Goal: Navigation & Orientation: Find specific page/section

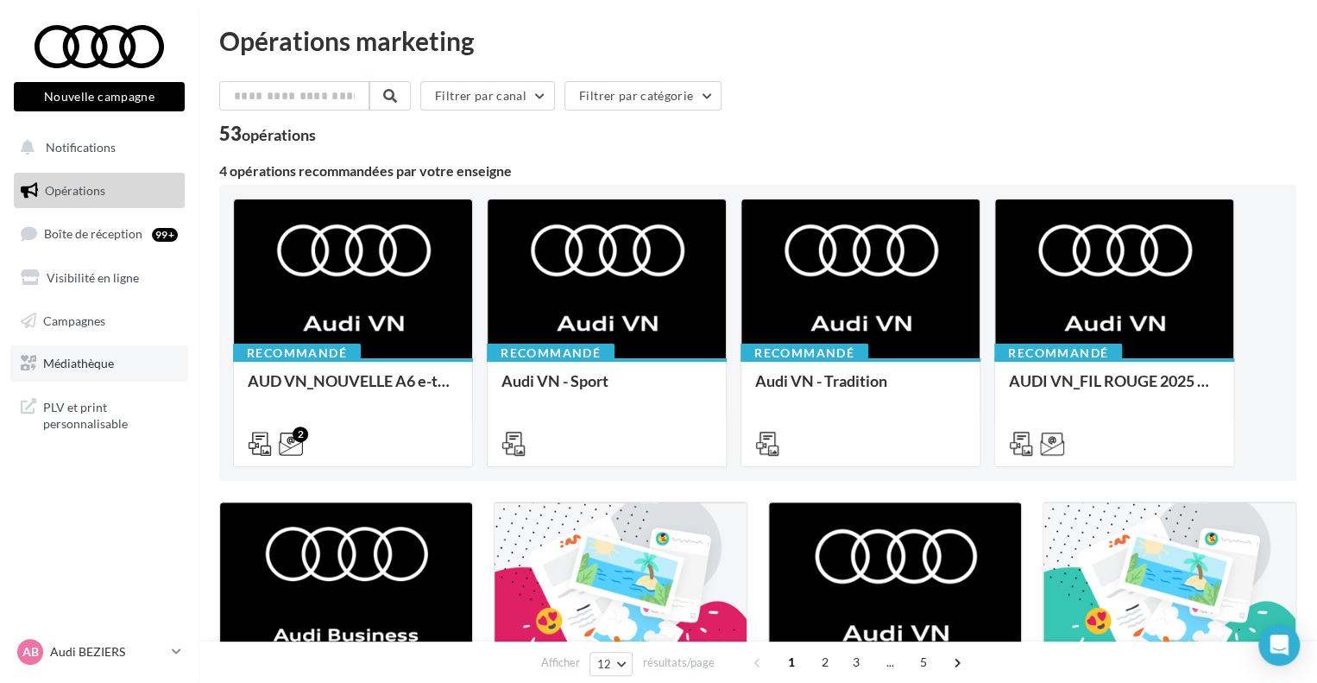
click at [85, 361] on span "Médiathèque" at bounding box center [78, 363] width 71 height 15
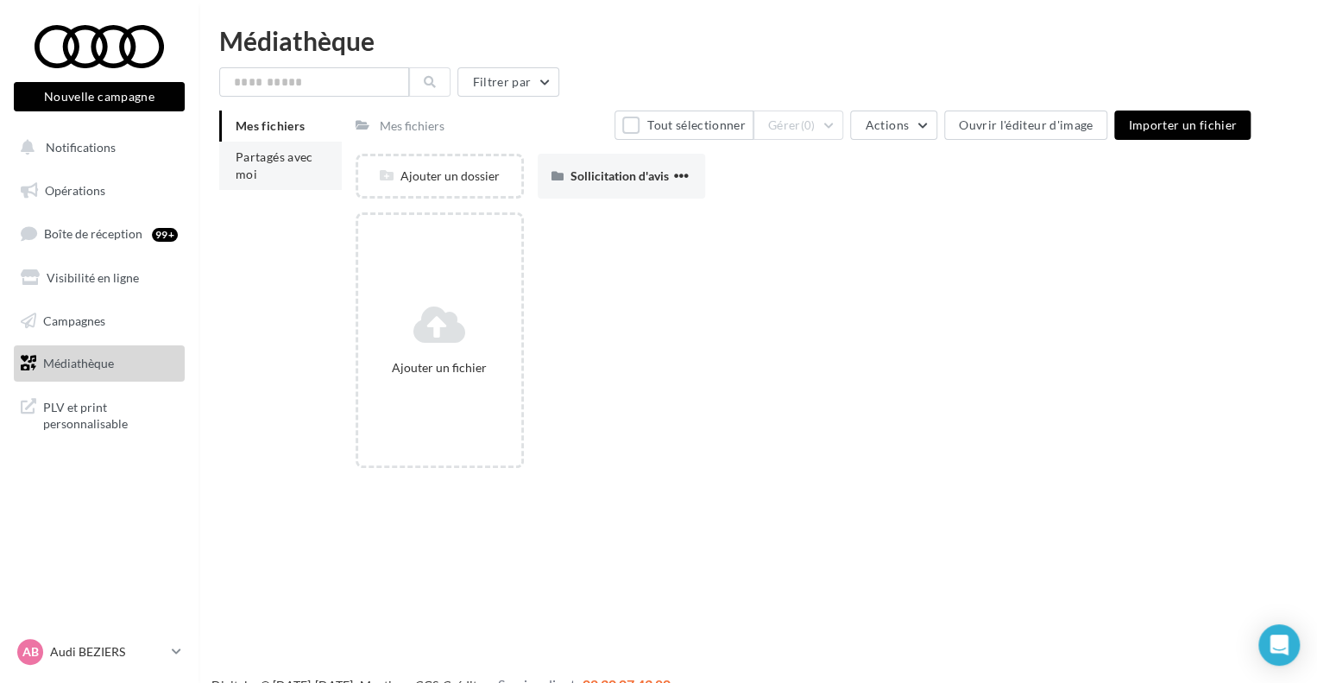
click at [295, 155] on span "Partagés avec moi" at bounding box center [275, 165] width 78 height 32
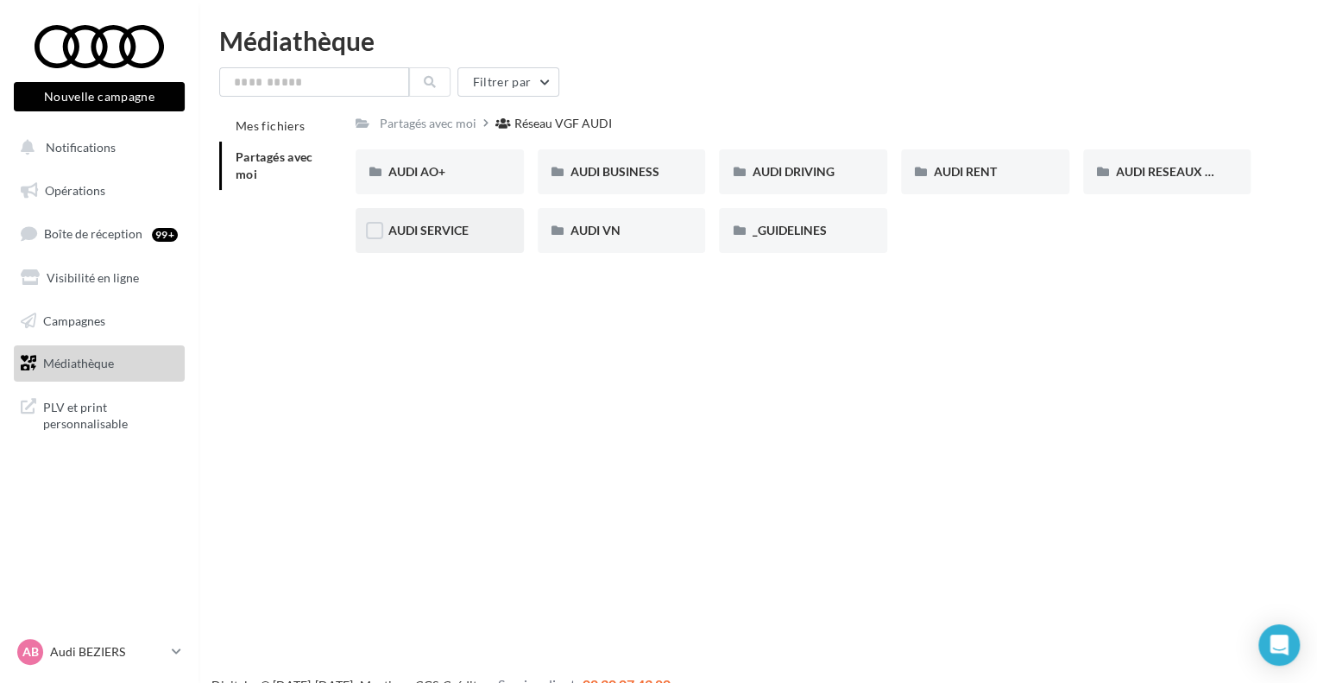
click at [444, 229] on span "AUDI SERVICE" at bounding box center [428, 230] width 80 height 15
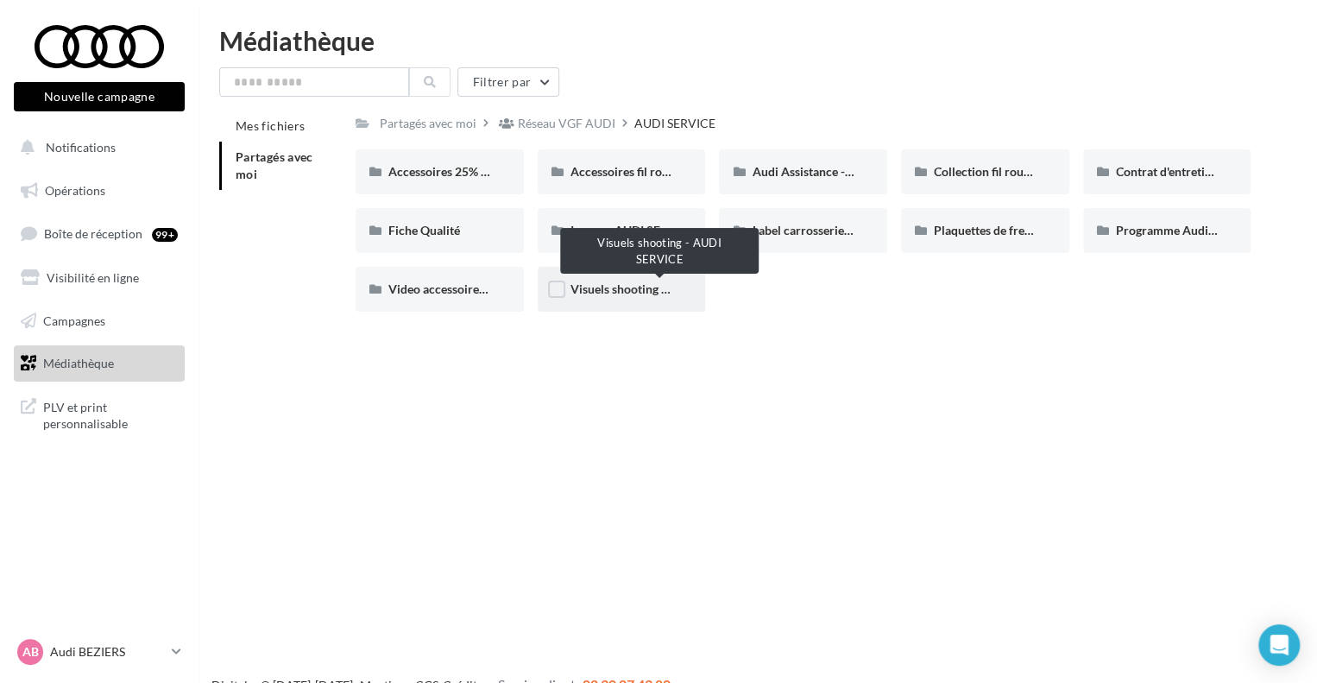
click at [642, 287] on span "Visuels shooting - AUDI SERVICE" at bounding box center [659, 288] width 178 height 15
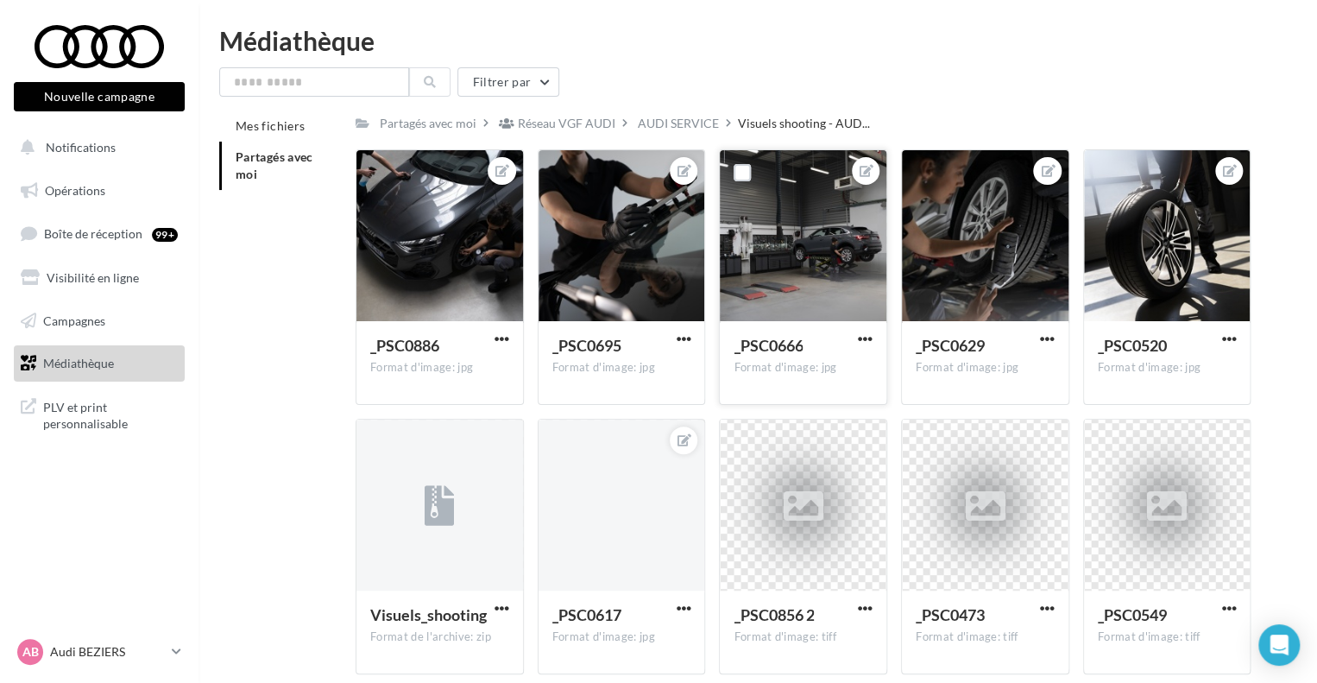
click at [829, 251] on div at bounding box center [803, 236] width 167 height 173
click at [684, 124] on div "AUDI SERVICE" at bounding box center [678, 123] width 81 height 17
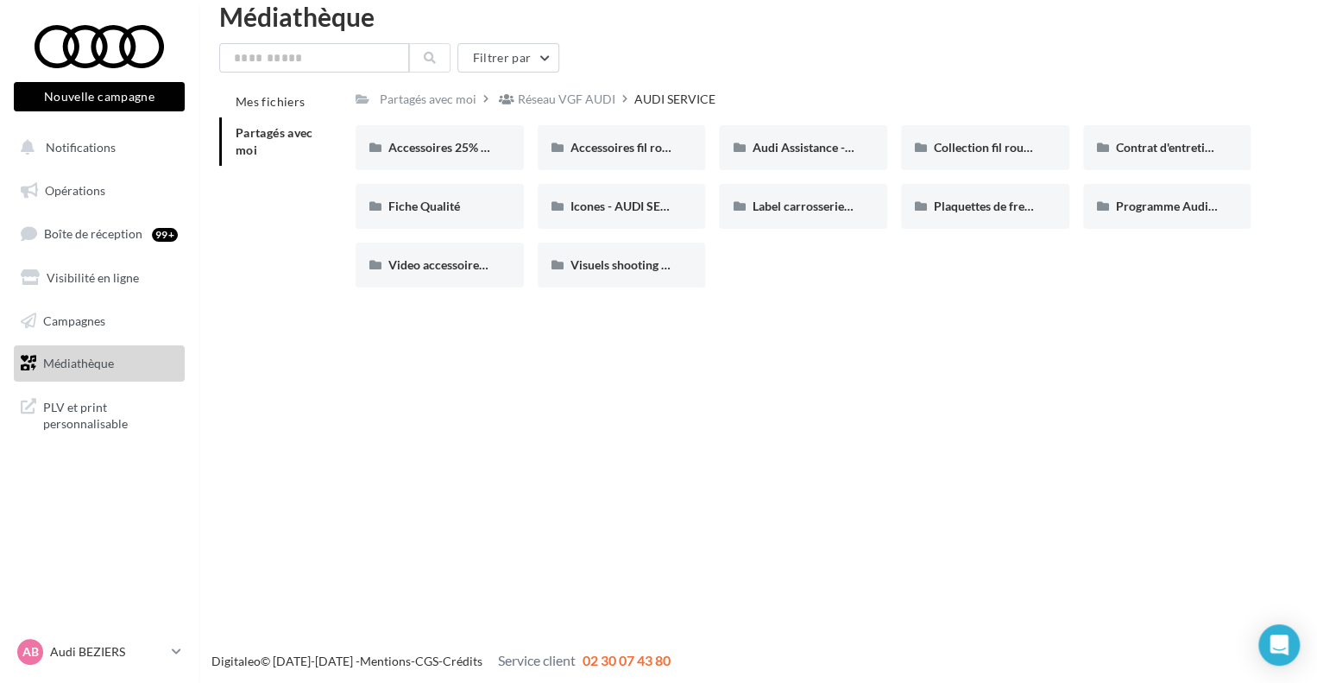
scroll to position [28, 0]
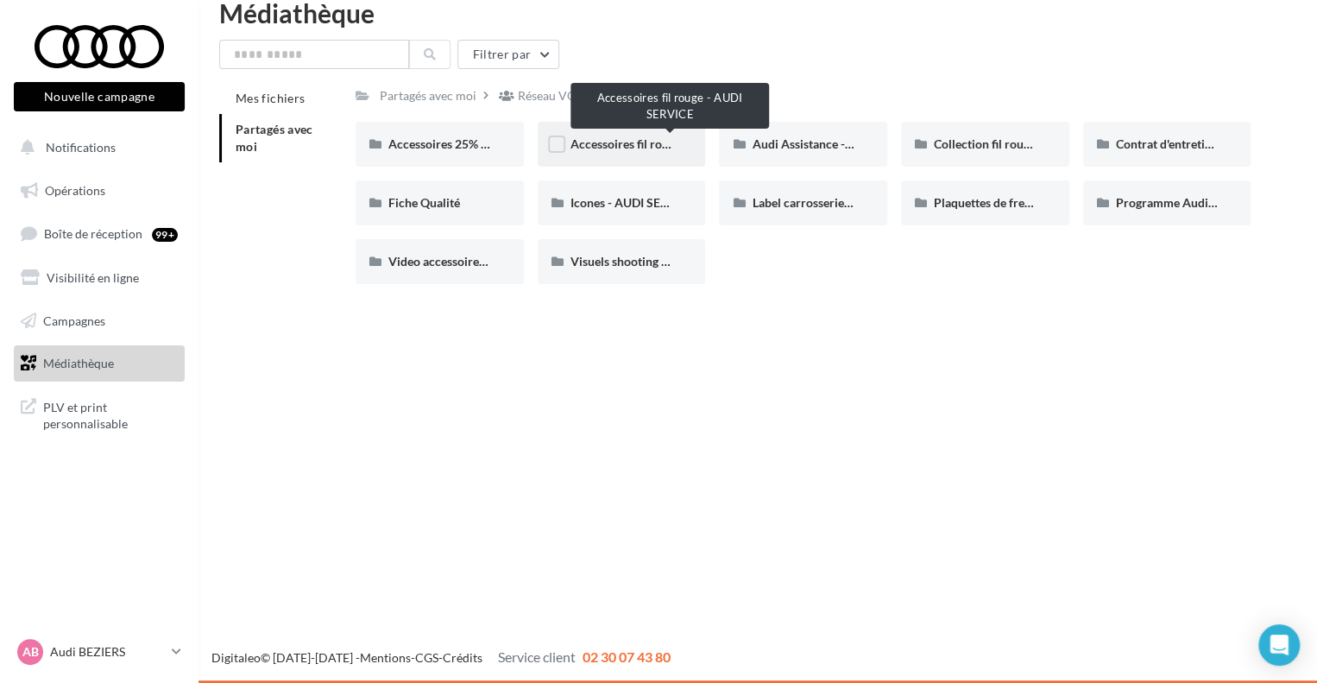
click at [621, 144] on span "Accessoires fil rouge - AUDI SERVICE" at bounding box center [670, 143] width 200 height 15
click at [633, 144] on span "Accessoires fil rouge - AUDI SERVICE" at bounding box center [670, 143] width 200 height 15
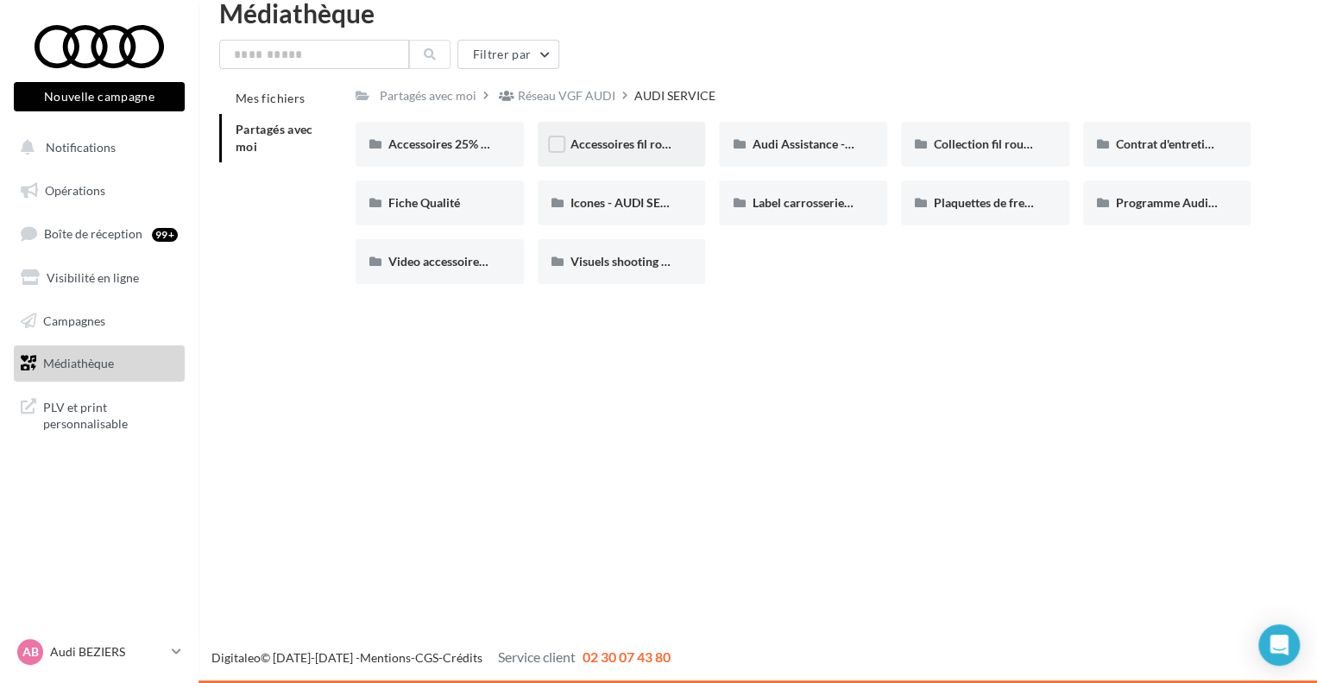
click at [632, 144] on span "Accessoires fil rouge - AUDI SERVICE" at bounding box center [670, 143] width 200 height 15
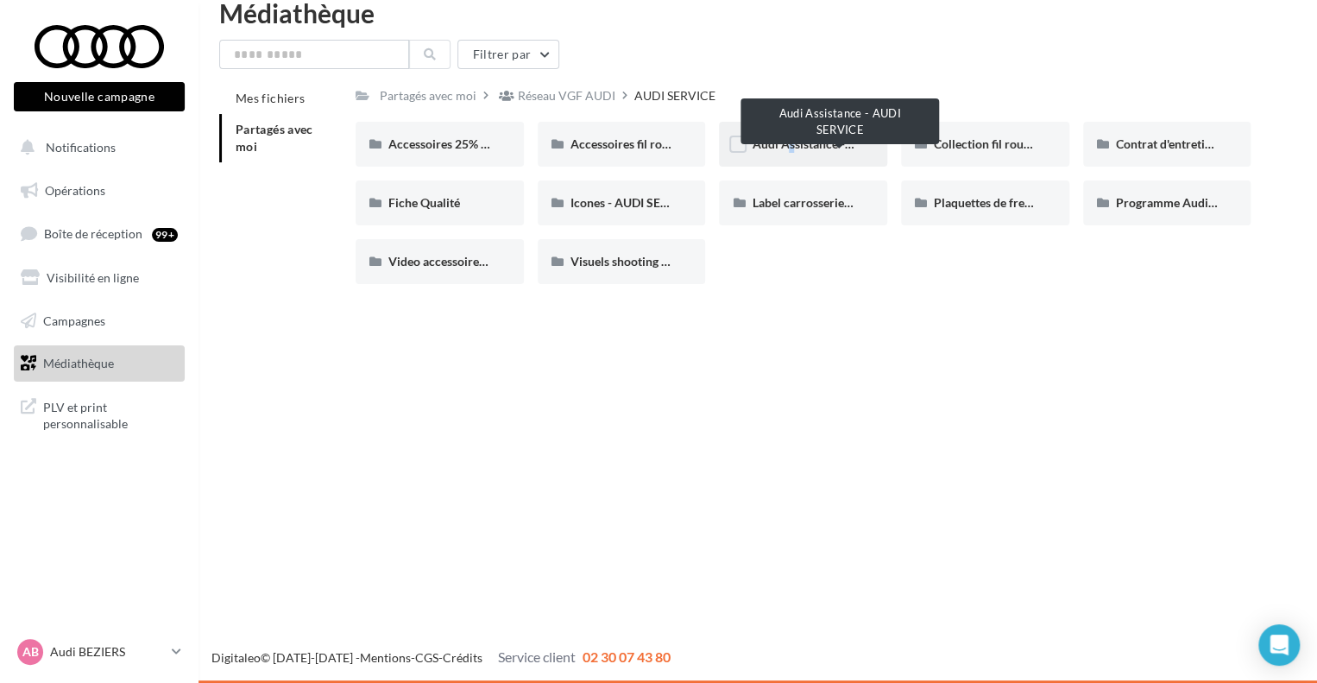
click at [779, 151] on span "Audi Assistance - AUDI SERVICE" at bounding box center [839, 143] width 175 height 15
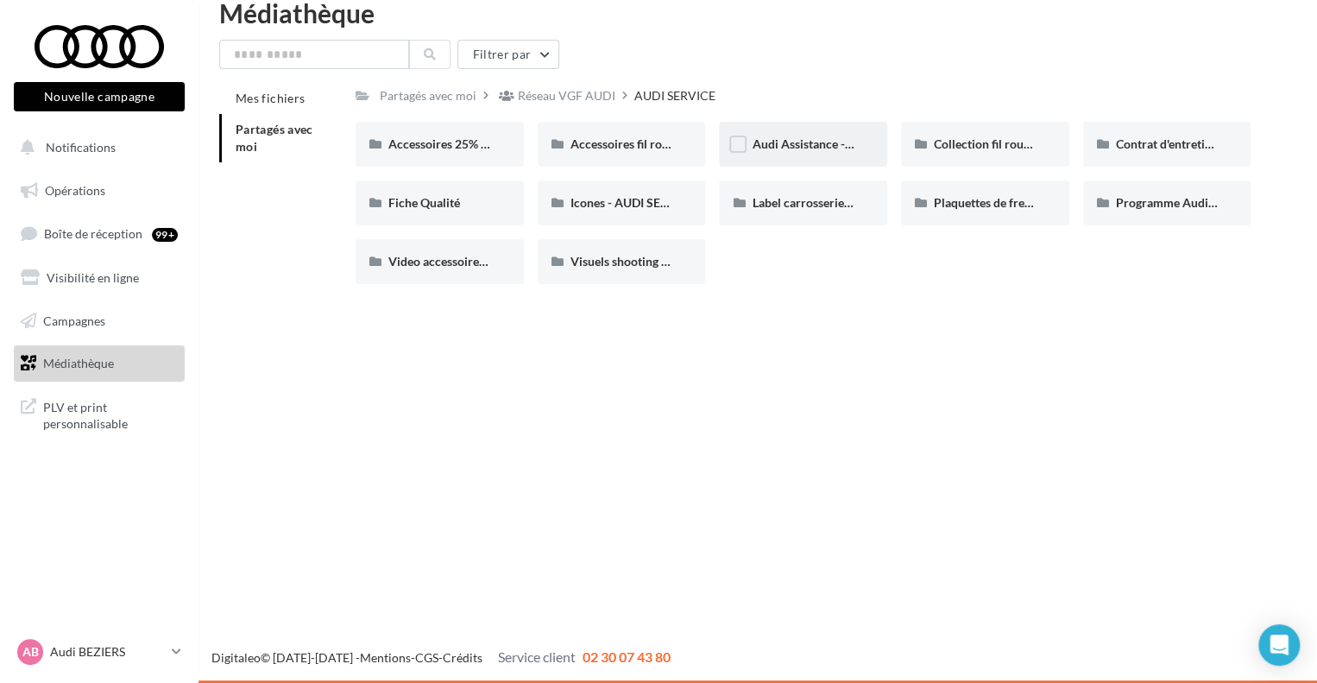
click at [812, 149] on span "Audi Assistance - AUDI SERVICE" at bounding box center [839, 143] width 175 height 15
click at [812, 148] on span "Audi Assistance - AUDI SERVICE" at bounding box center [839, 143] width 175 height 15
drag, startPoint x: 810, startPoint y: 143, endPoint x: 790, endPoint y: 141, distance: 20.0
click at [809, 143] on span "Audi Assistance - AUDI SERVICE" at bounding box center [839, 143] width 175 height 15
